Goal: Information Seeking & Learning: Check status

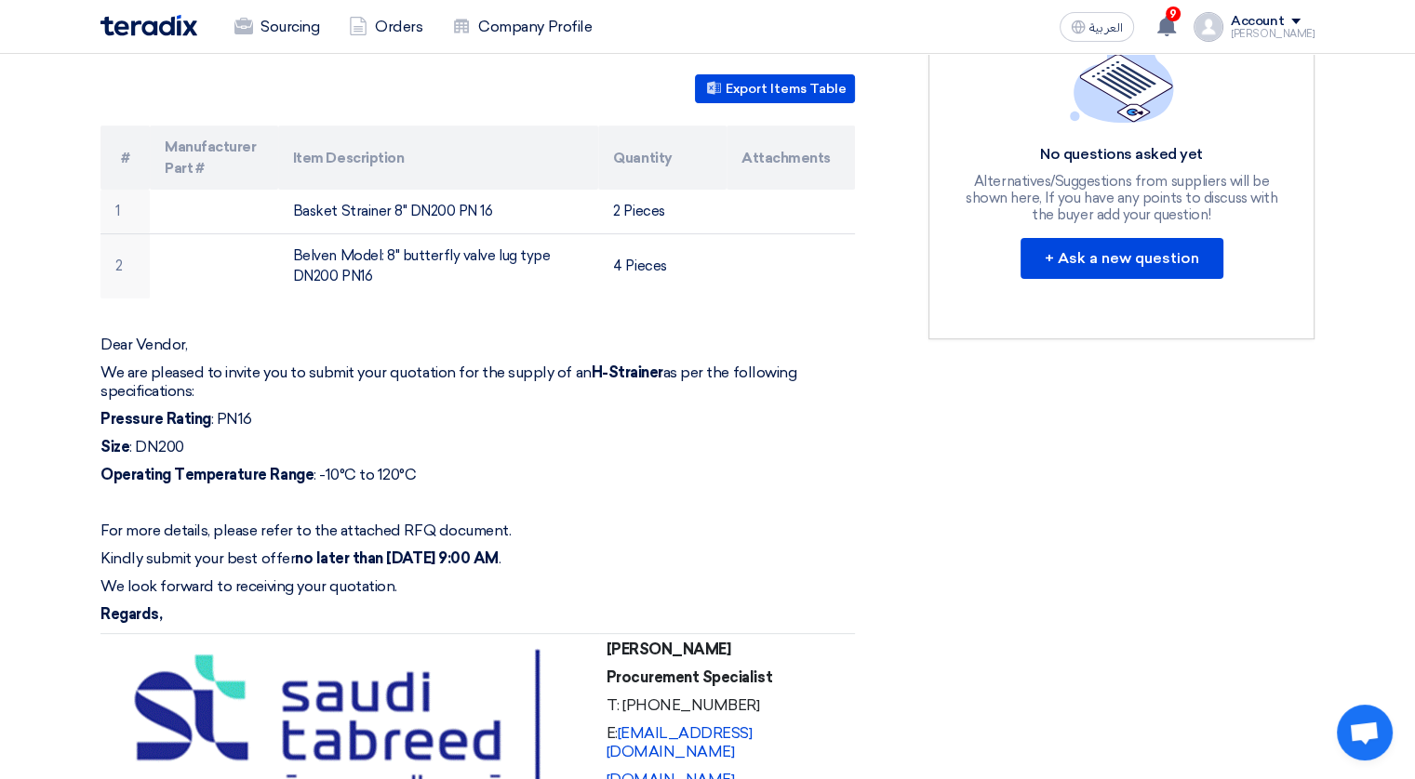
click at [883, 421] on div "STOM-015053-H-Strainer Buyer Information [PERSON_NAME] Procurement Specialist, …" at bounding box center [500, 600] width 828 height 1586
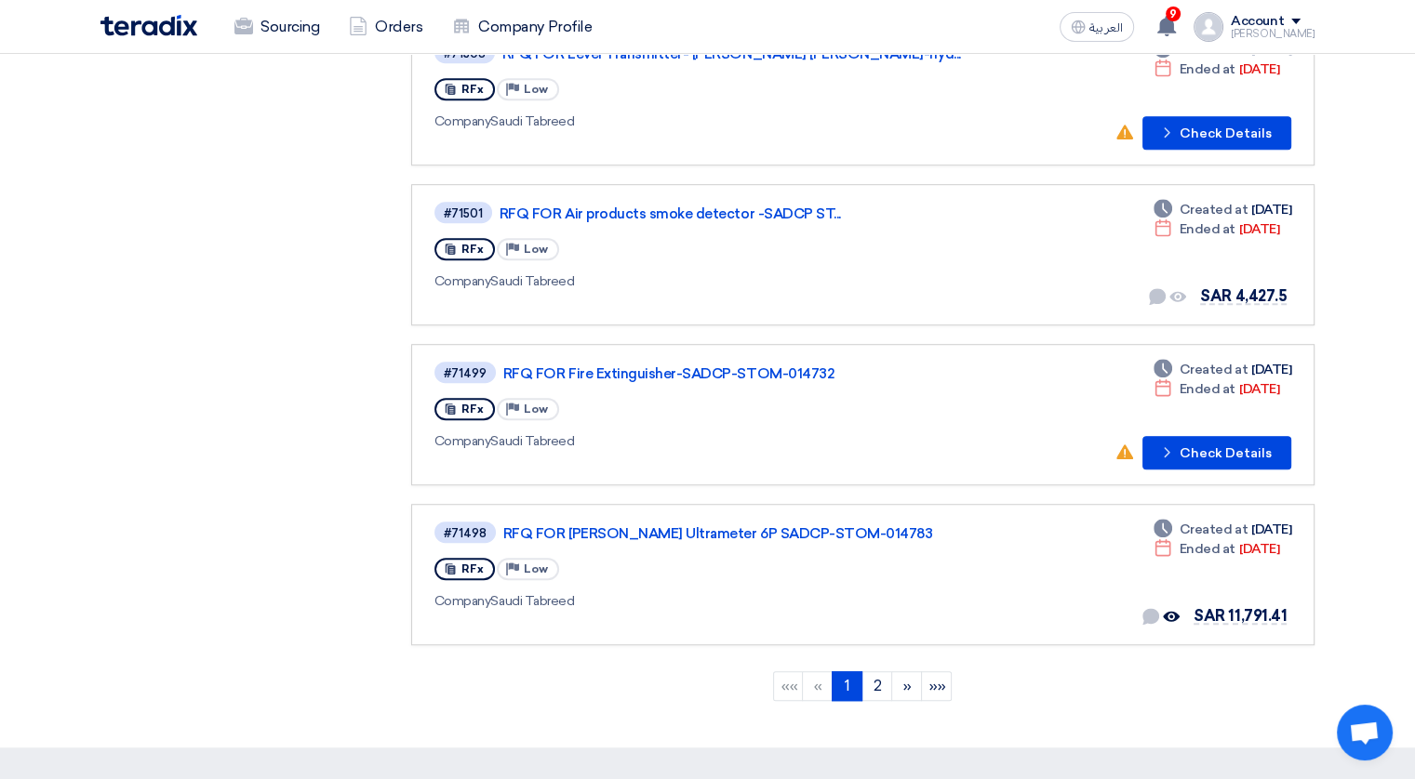
scroll to position [1167, 0]
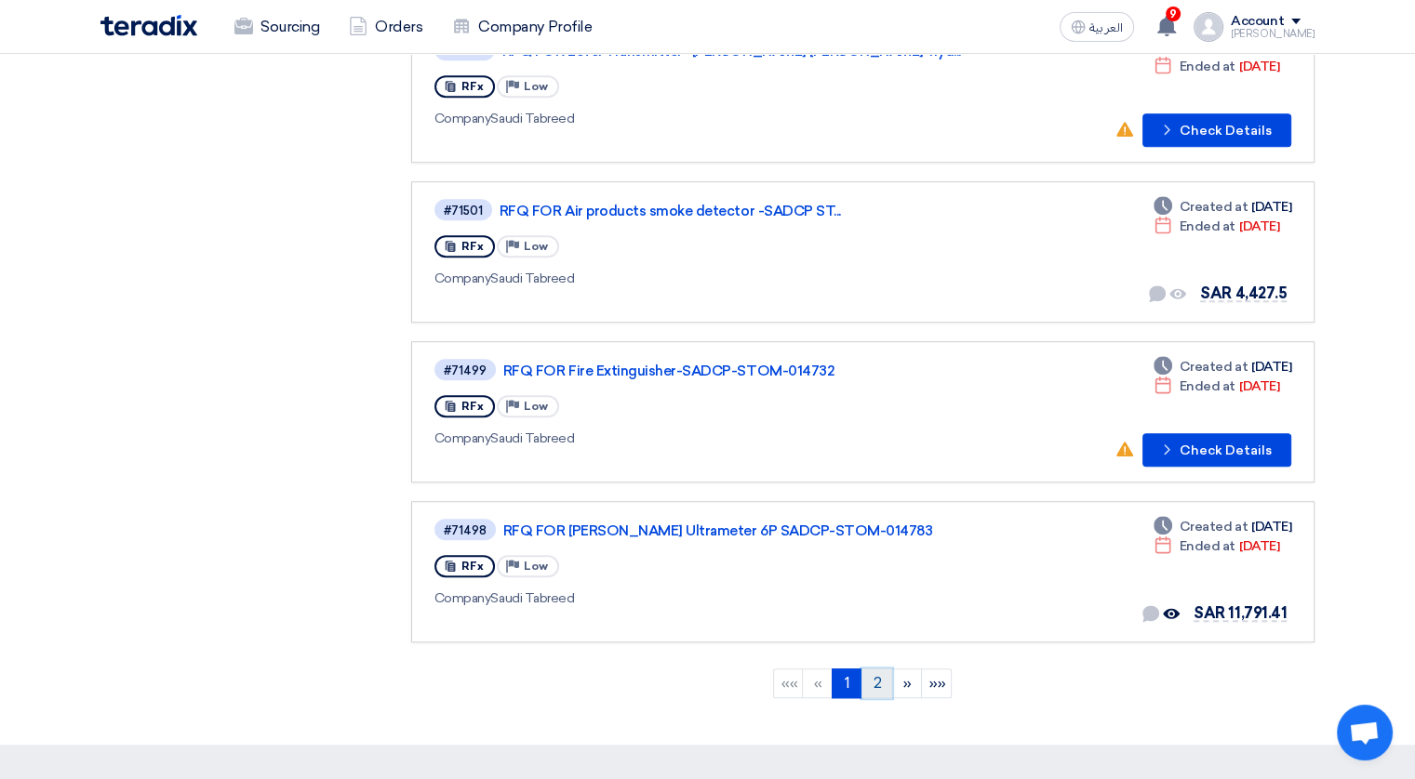
click at [881, 669] on link "2" at bounding box center [876, 684] width 31 height 30
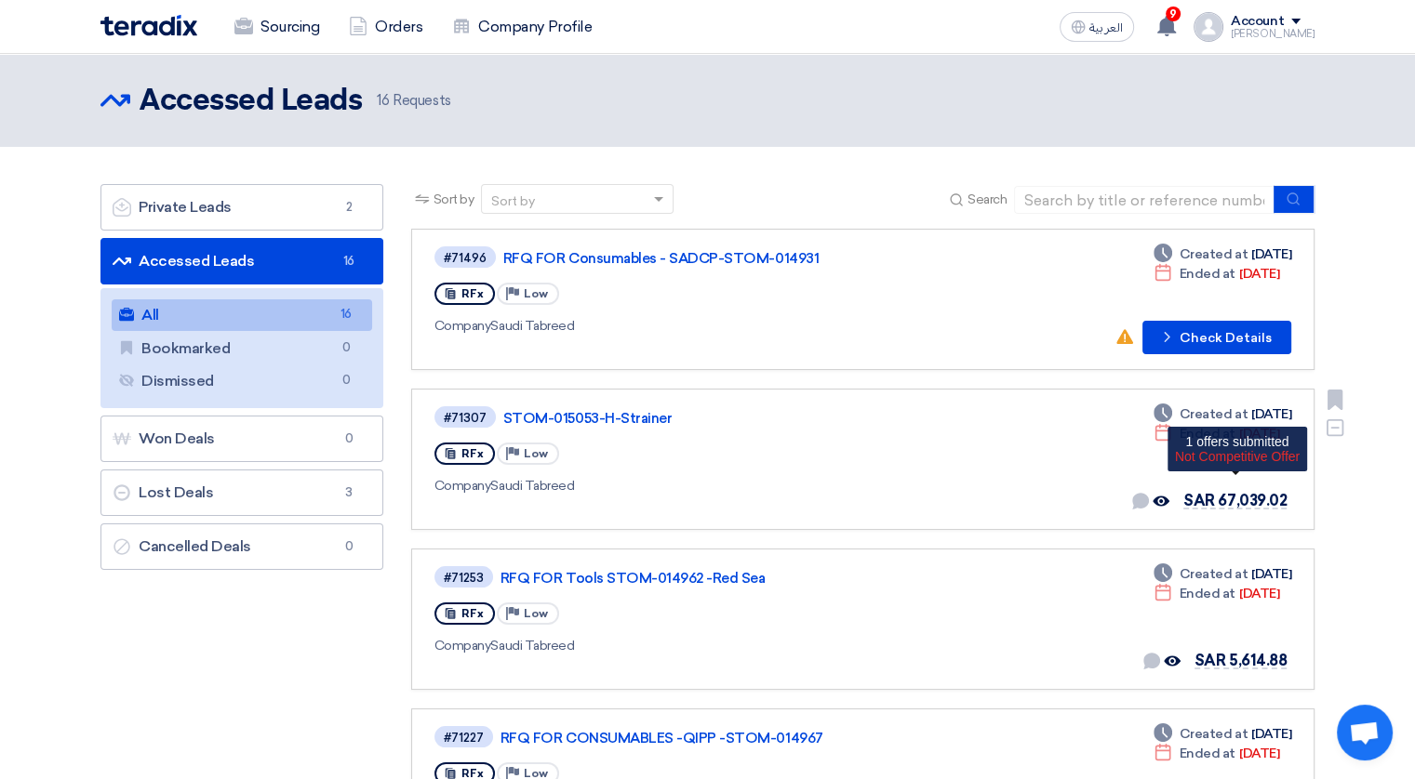
click at [1229, 498] on span "SAR 67,039.02" at bounding box center [1234, 501] width 103 height 18
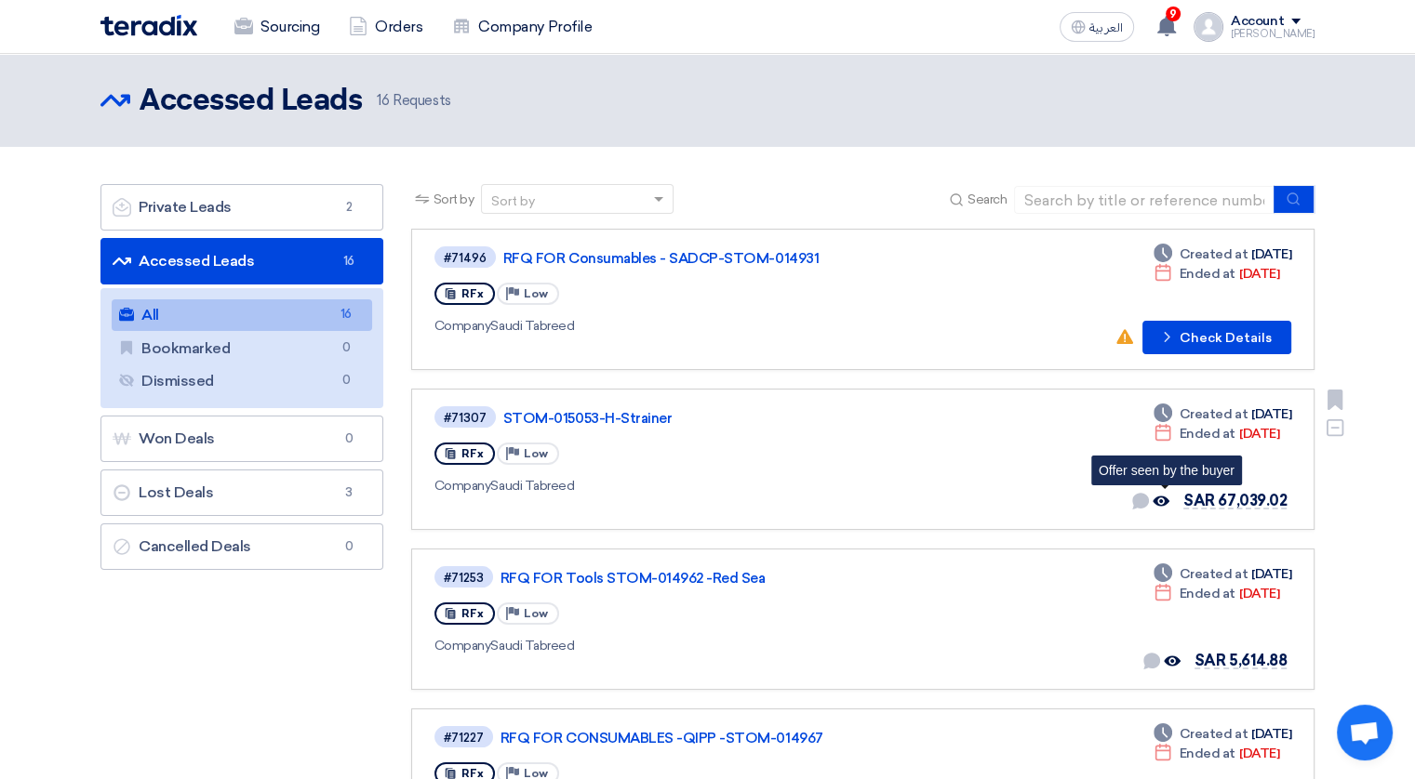
click at [1168, 499] on icon "Offer seen by the buyer" at bounding box center [1160, 501] width 17 height 17
click at [564, 419] on link "STOM-015053-H-Strainer" at bounding box center [735, 418] width 465 height 17
